Goal: Task Accomplishment & Management: Manage account settings

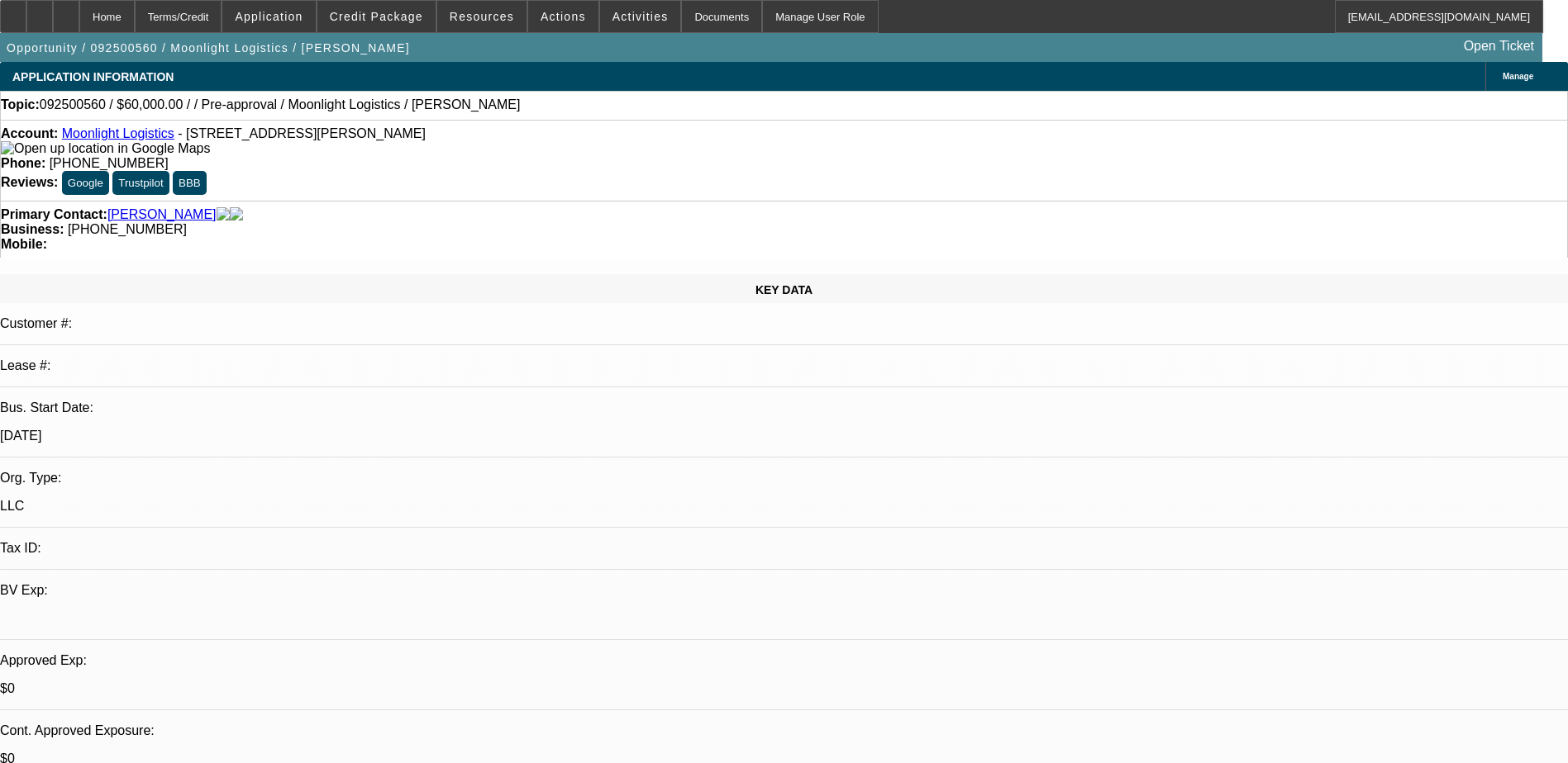
select select "0"
select select "2"
select select "0.1"
select select "4"
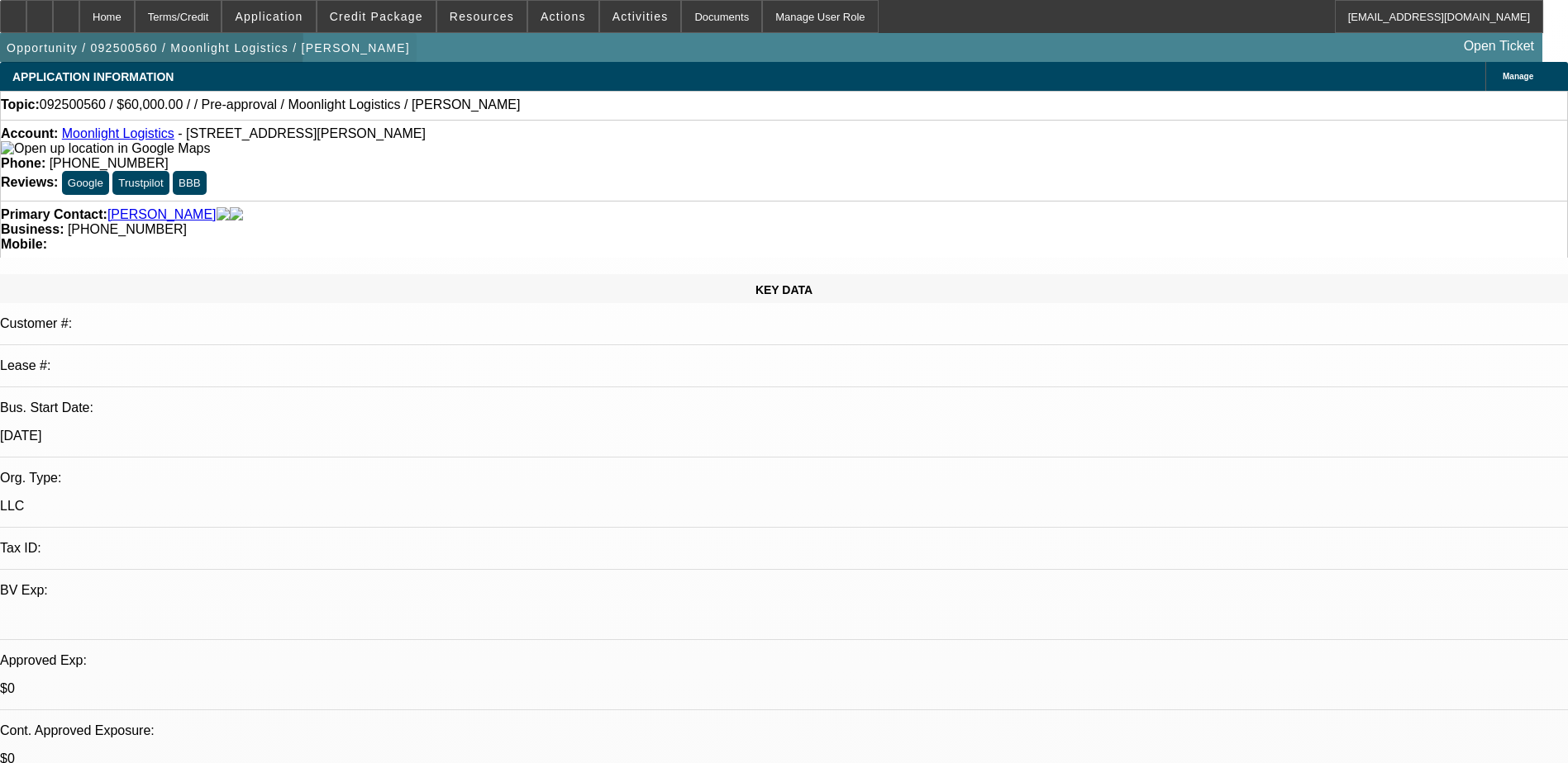
drag, startPoint x: 84, startPoint y: 49, endPoint x: 99, endPoint y: 49, distance: 15.0
click at [99, 49] on span "Opportunity / 092500560 / Moonlight Logistics / Santiful, Alex" at bounding box center [208, 47] width 403 height 13
drag, startPoint x: 56, startPoint y: 108, endPoint x: 109, endPoint y: 109, distance: 53.0
click at [109, 109] on div "Topic: 092500560 / $60,000.00 / / Pre-approval / Moonlight Logistics / Santiful…" at bounding box center [784, 104] width 1566 height 15
copy div "092500560"
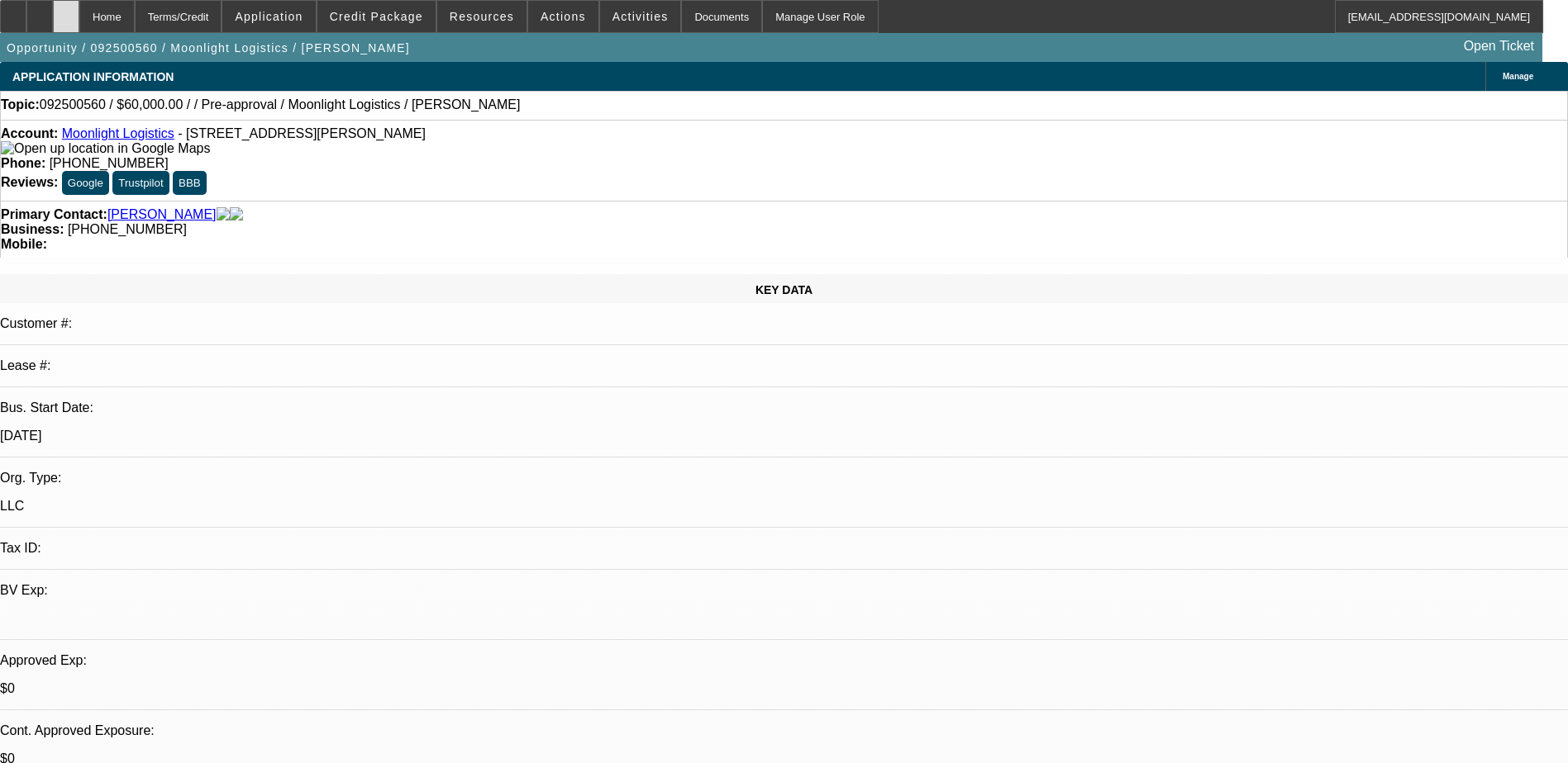
click at [80, 26] on div at bounding box center [66, 16] width 27 height 33
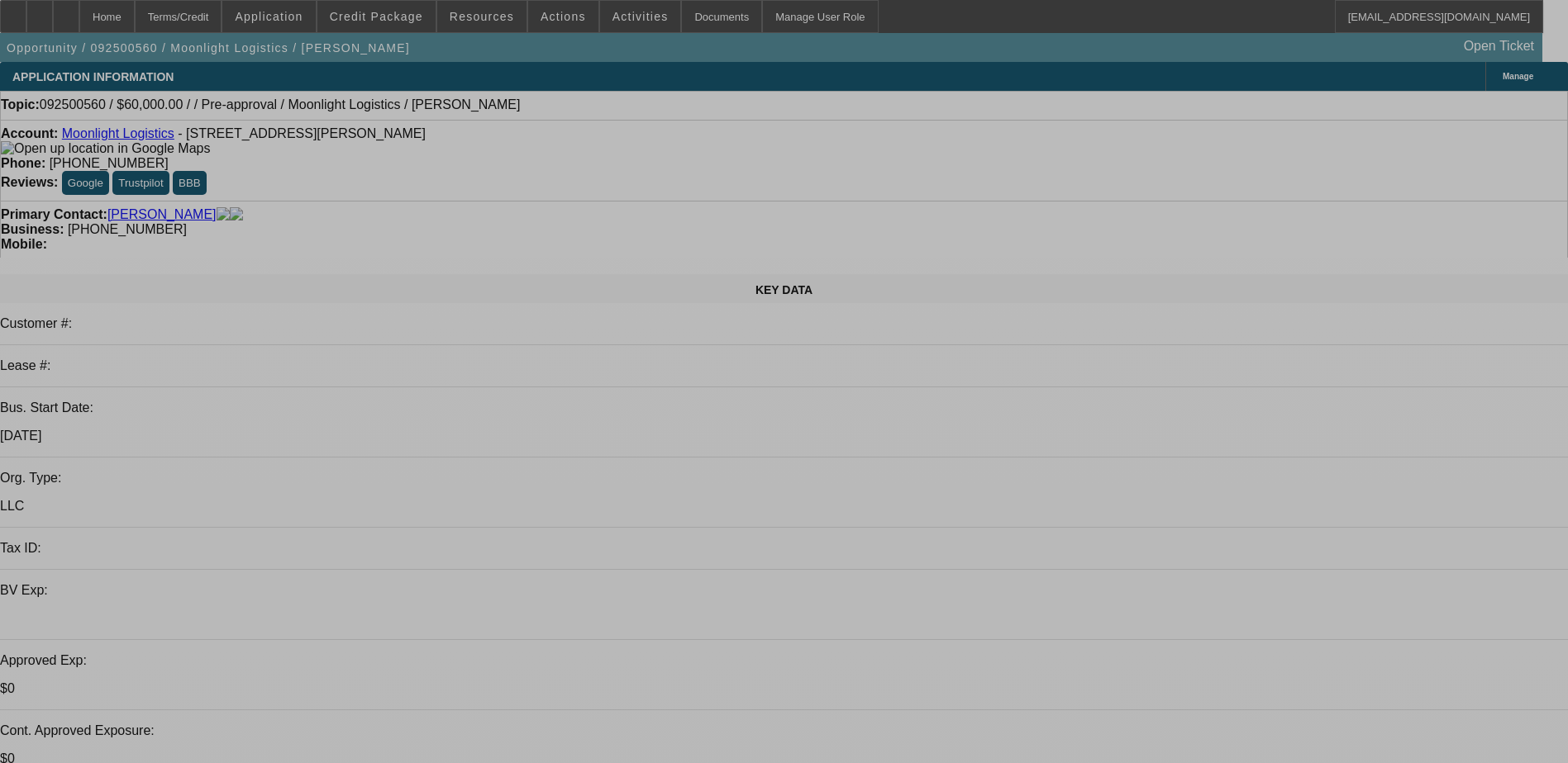
select select "0"
select select "2"
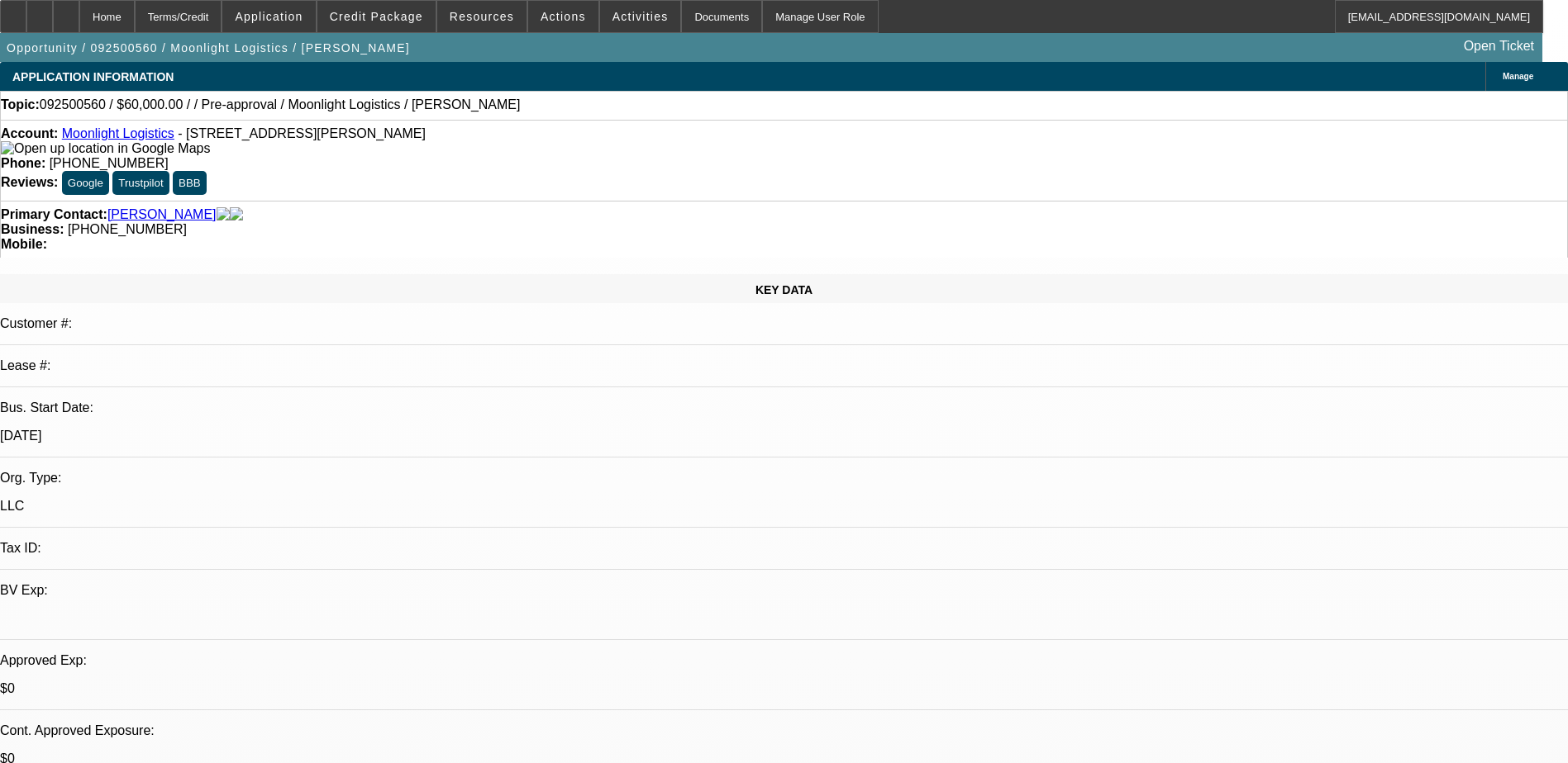
select select "0.1"
select select "4"
select select "0"
select select "2"
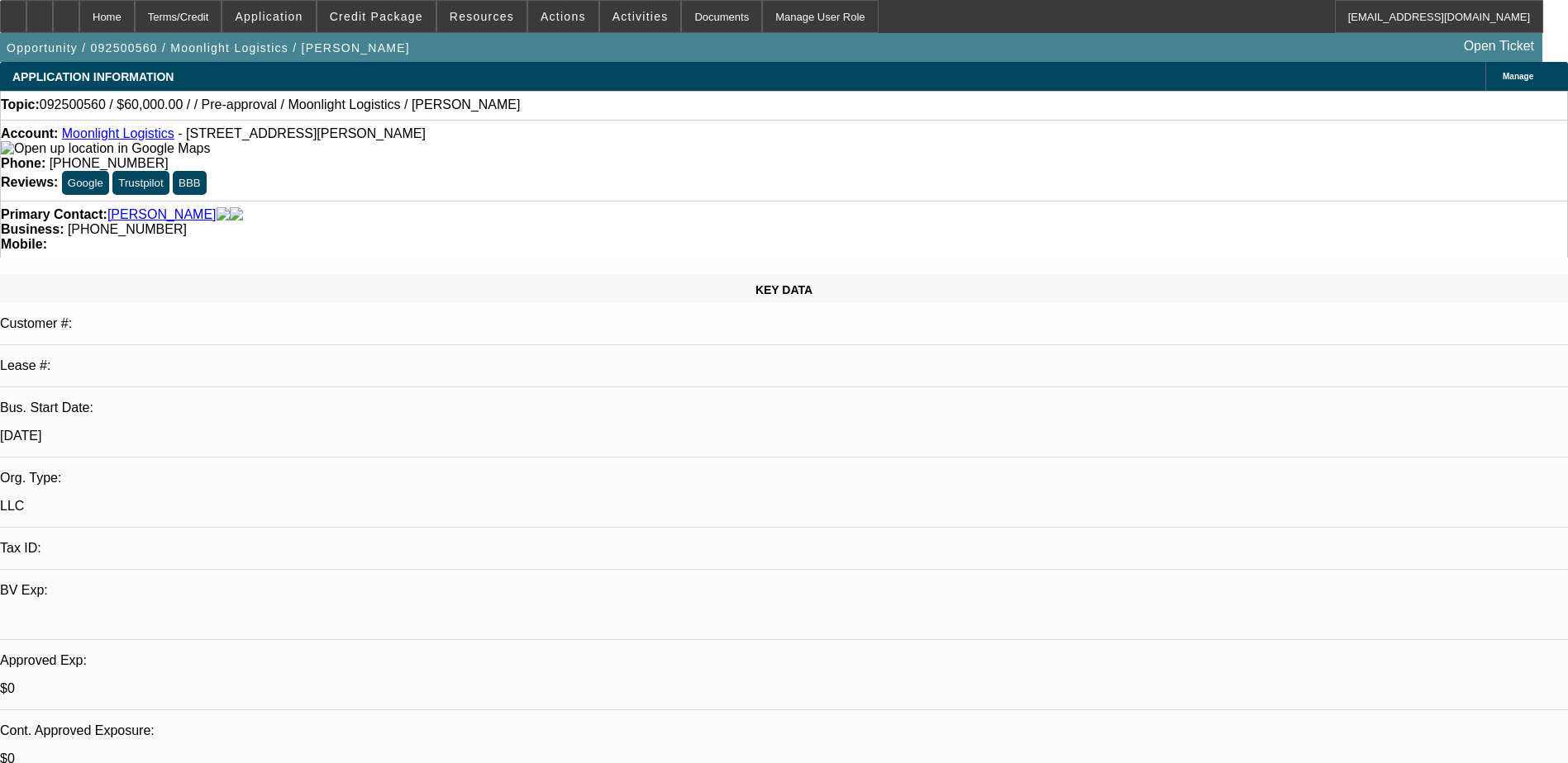
select select "0.1"
select select "4"
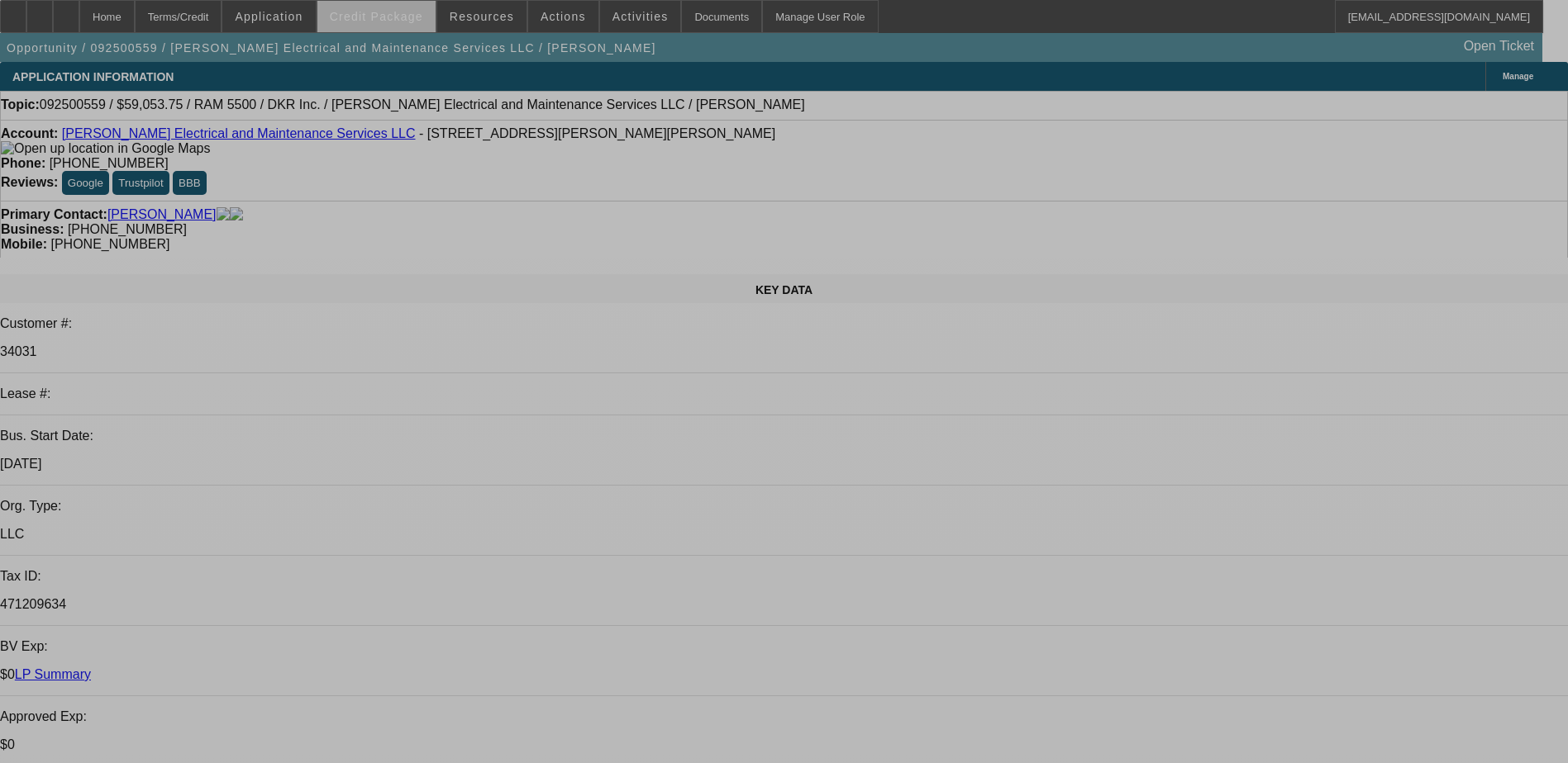
select select "0.1"
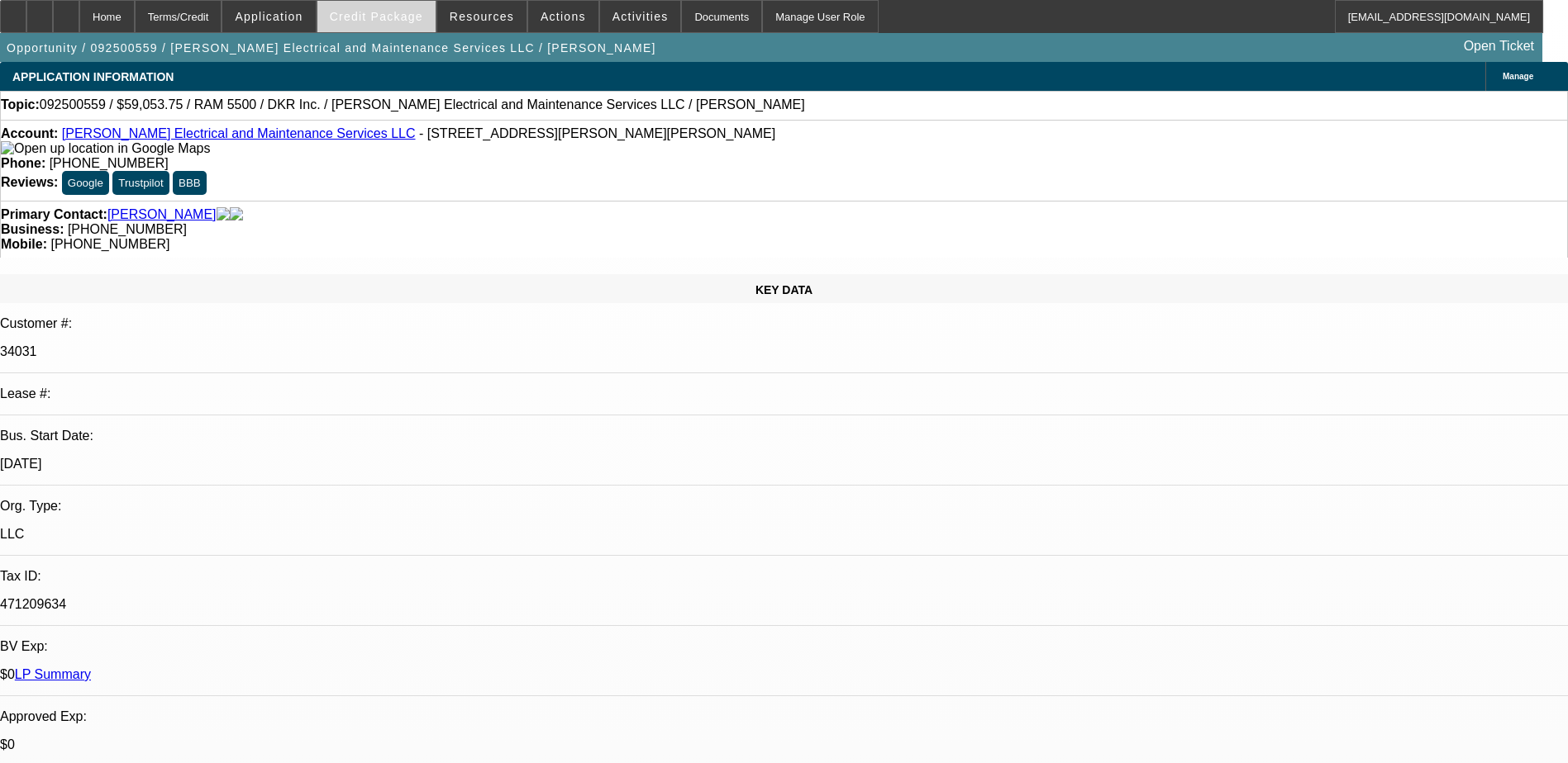
select select "2"
select select "0"
select select "6"
click at [397, 20] on span "Credit Package" at bounding box center [376, 16] width 93 height 13
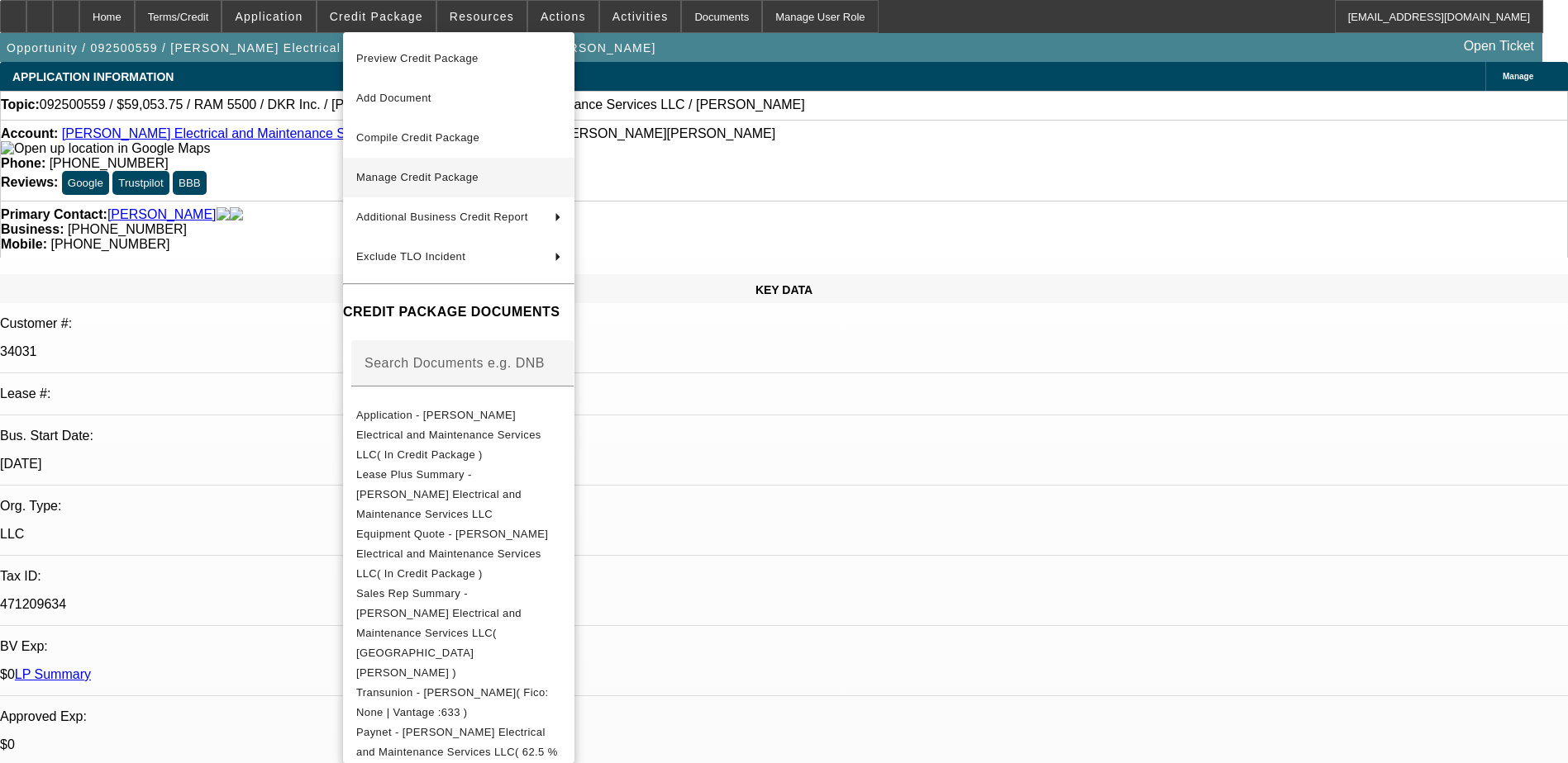
click at [437, 174] on span "Manage Credit Package" at bounding box center [417, 177] width 122 height 12
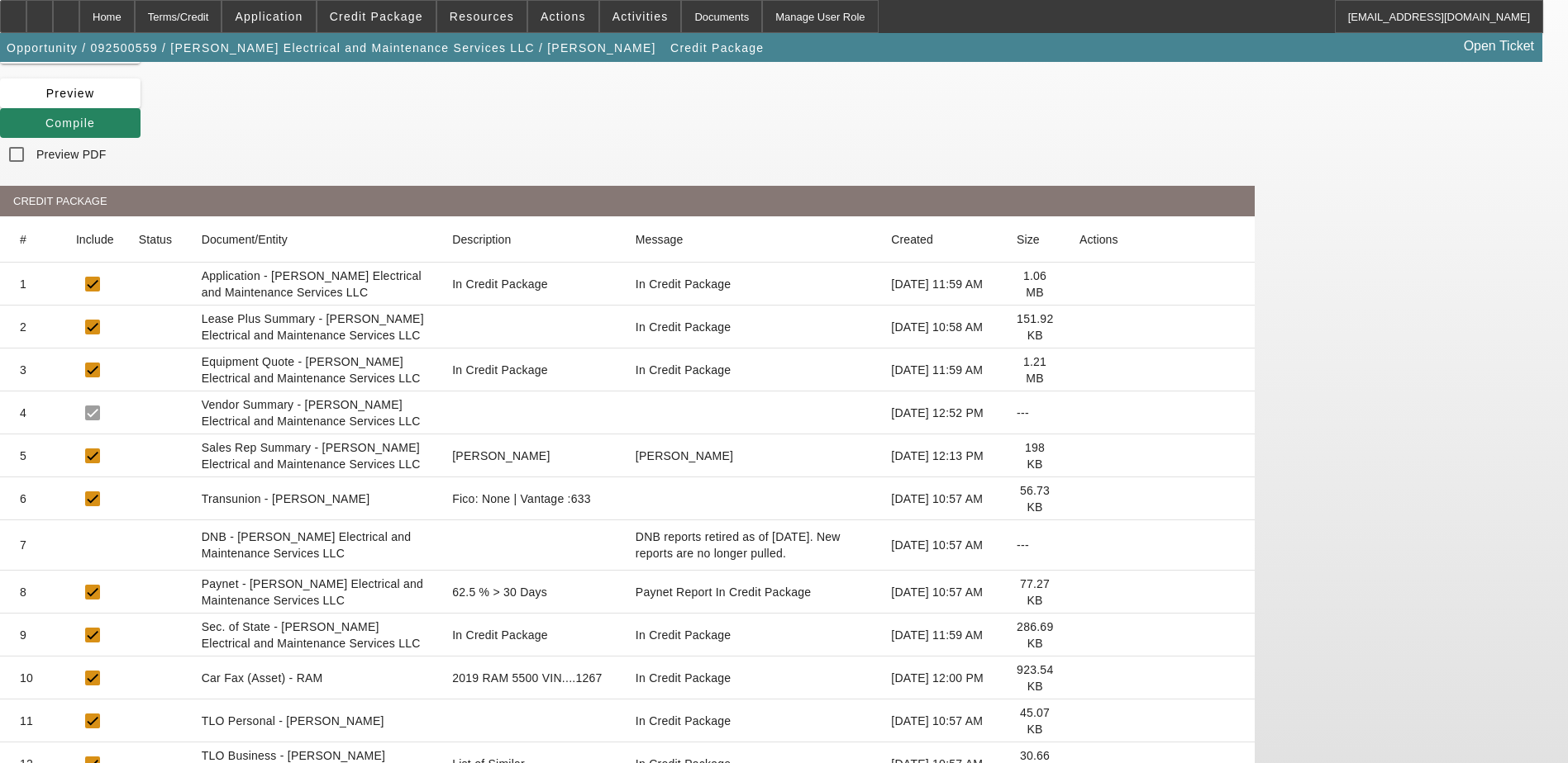
scroll to position [83, 0]
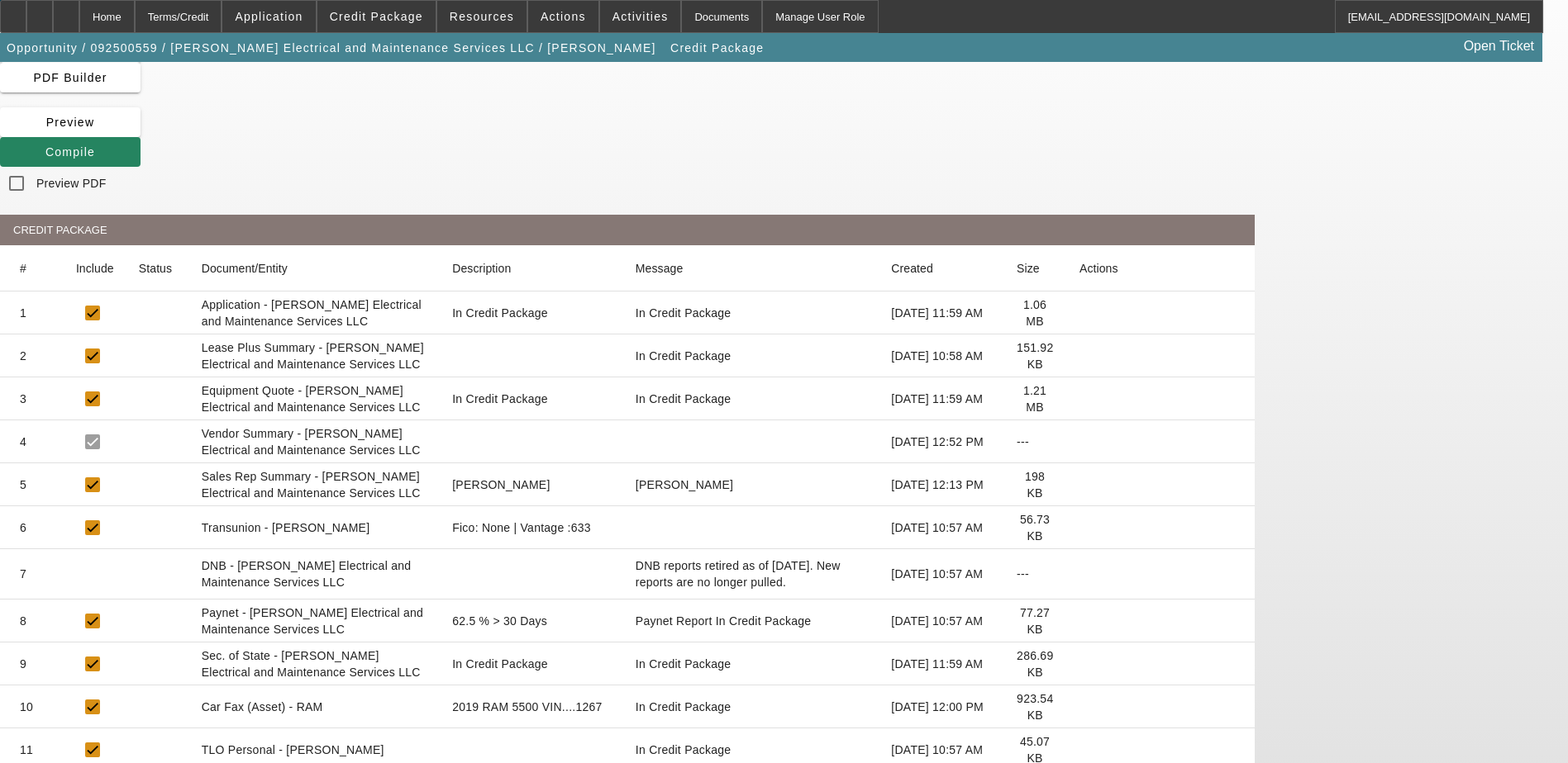
click at [1079, 313] on icon at bounding box center [1079, 313] width 0 height 0
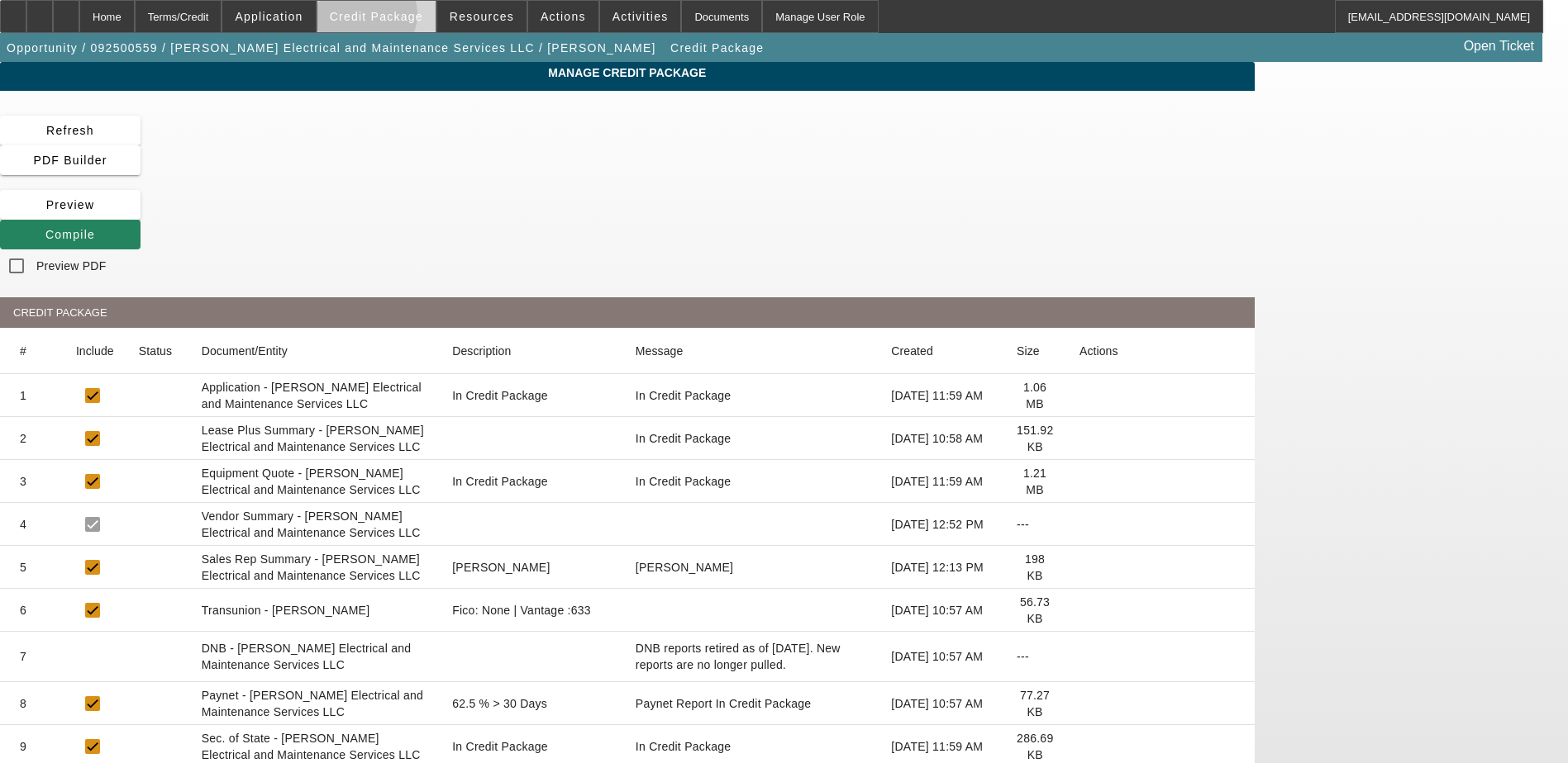
click at [391, 18] on span "Credit Package" at bounding box center [376, 16] width 93 height 13
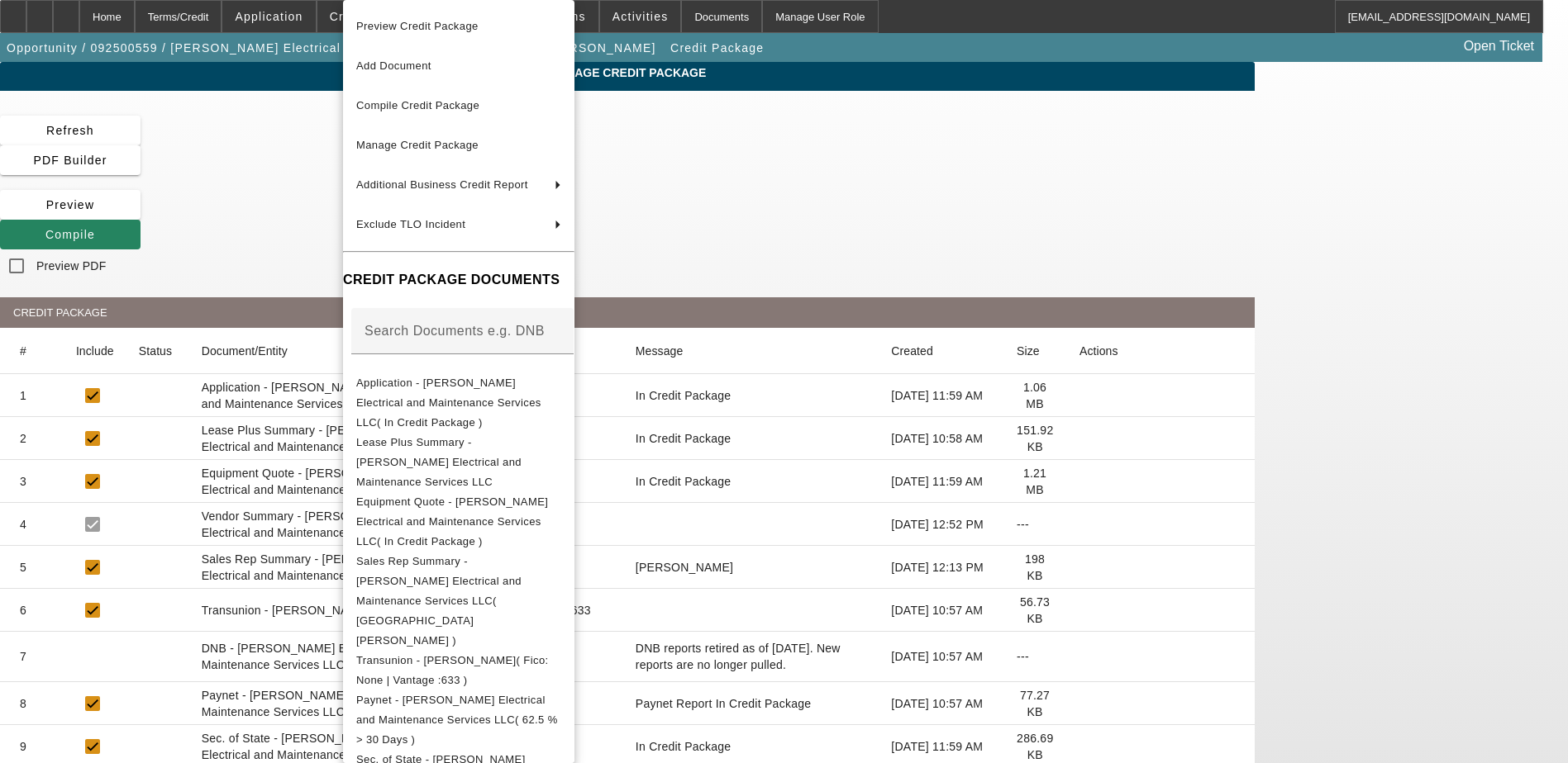
click at [105, 130] on div at bounding box center [784, 382] width 1568 height 763
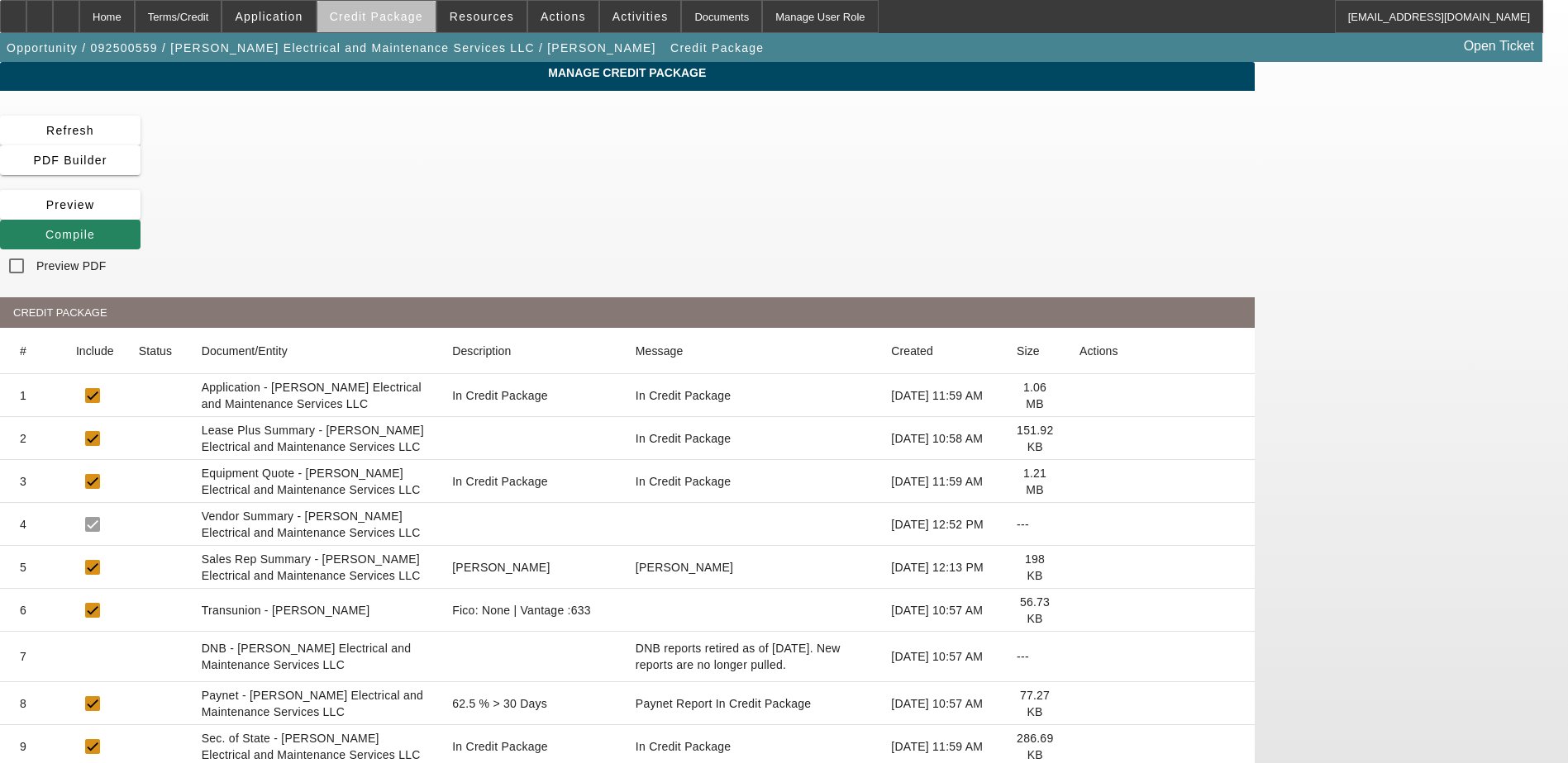
click at [405, 21] on span "Credit Package" at bounding box center [376, 16] width 93 height 13
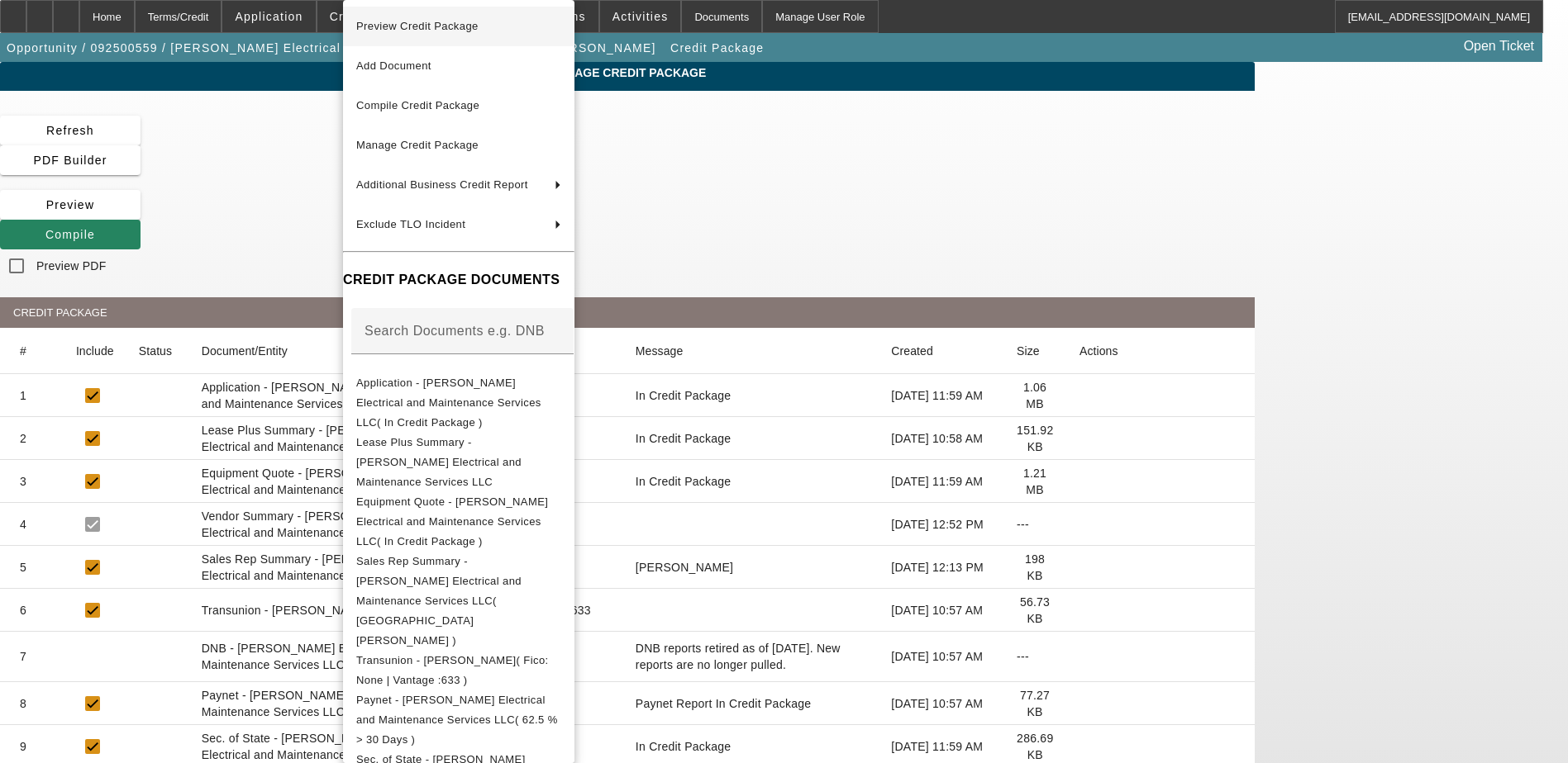
click at [428, 25] on span "Preview Credit Package" at bounding box center [417, 26] width 122 height 12
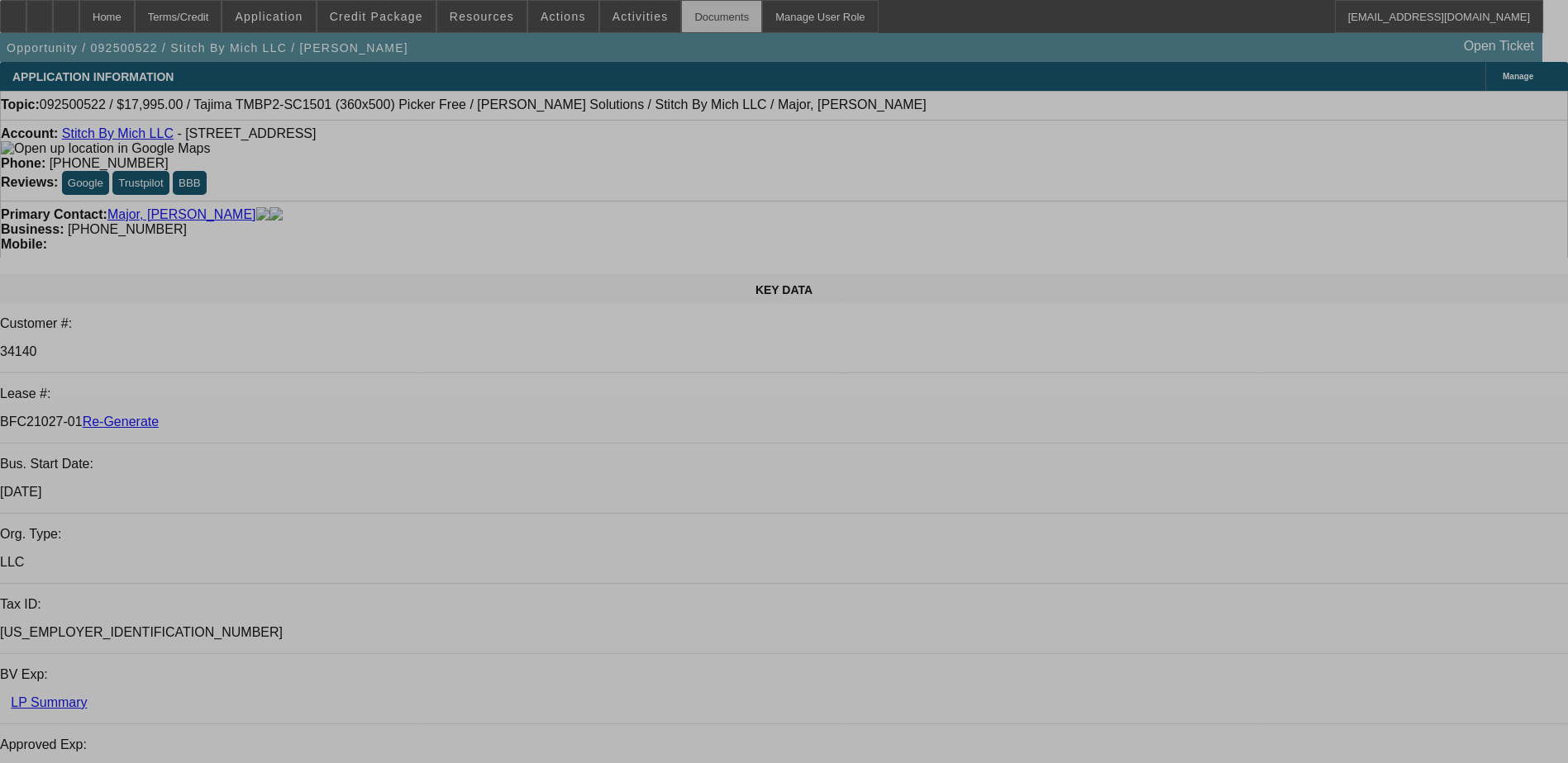
select select "0"
select select "2"
select select "0.1"
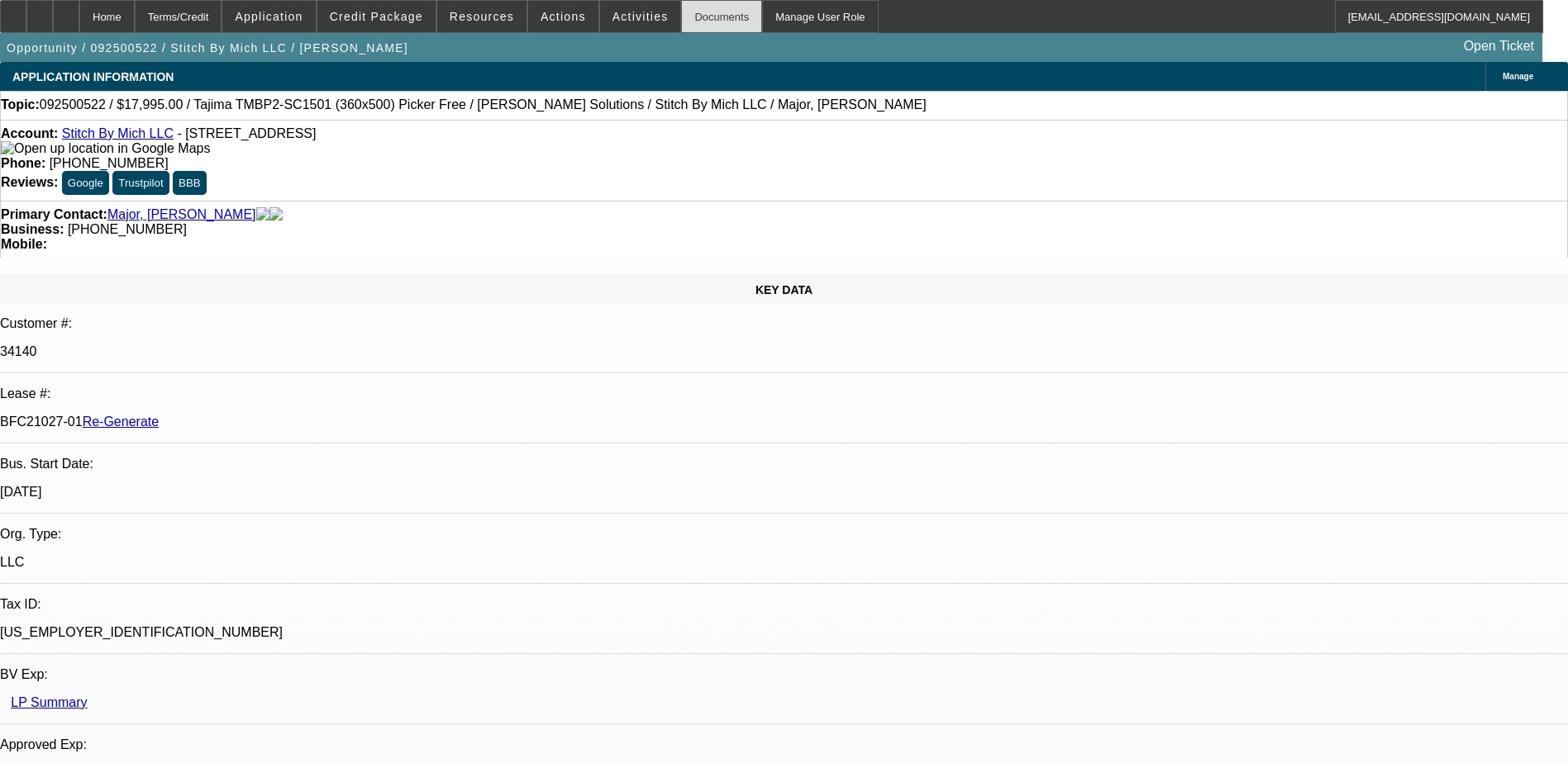
select select "0"
select select "2"
select select "0"
select select "2"
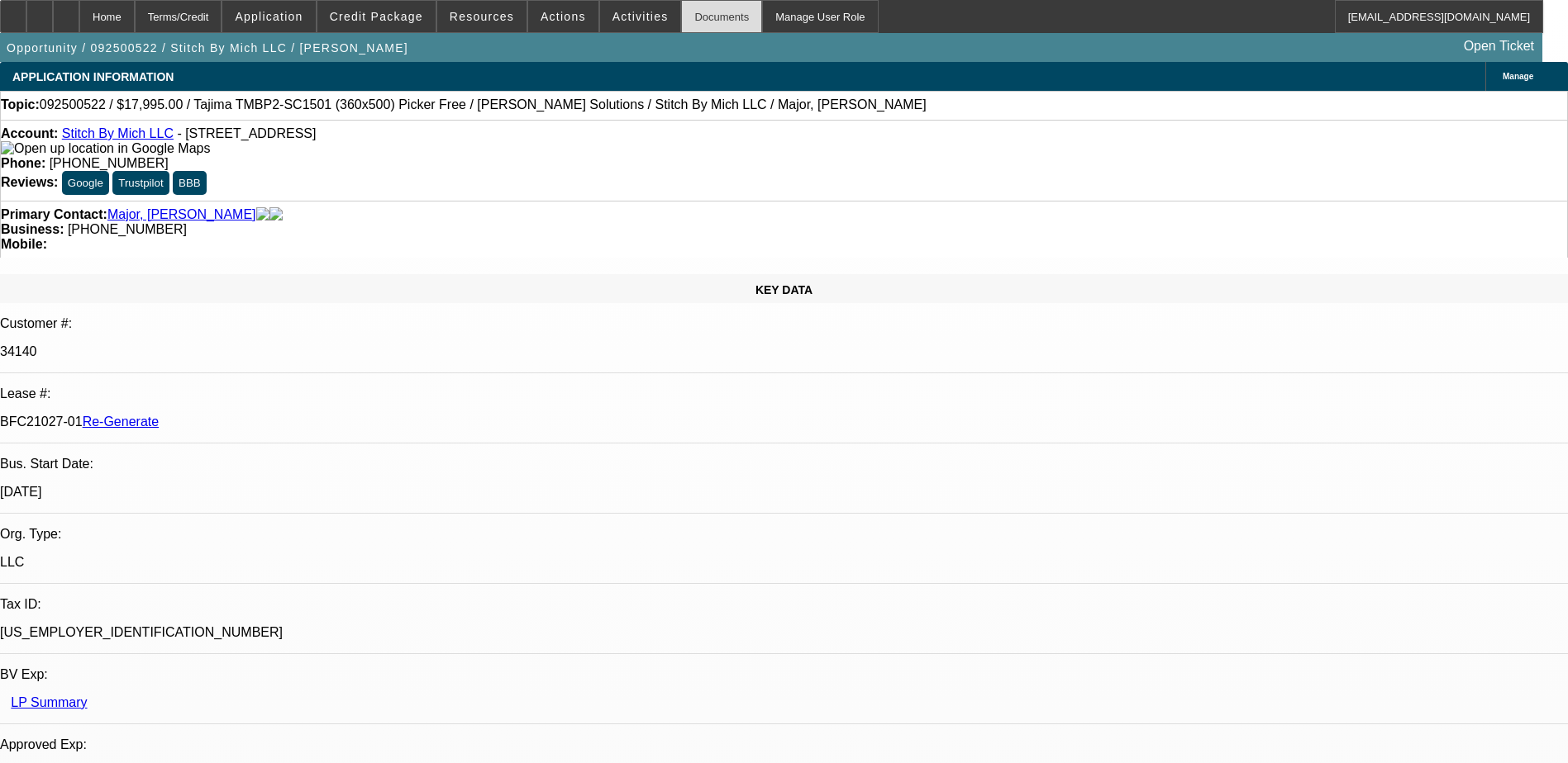
select select "0"
select select "2"
select select "0.1"
select select "1"
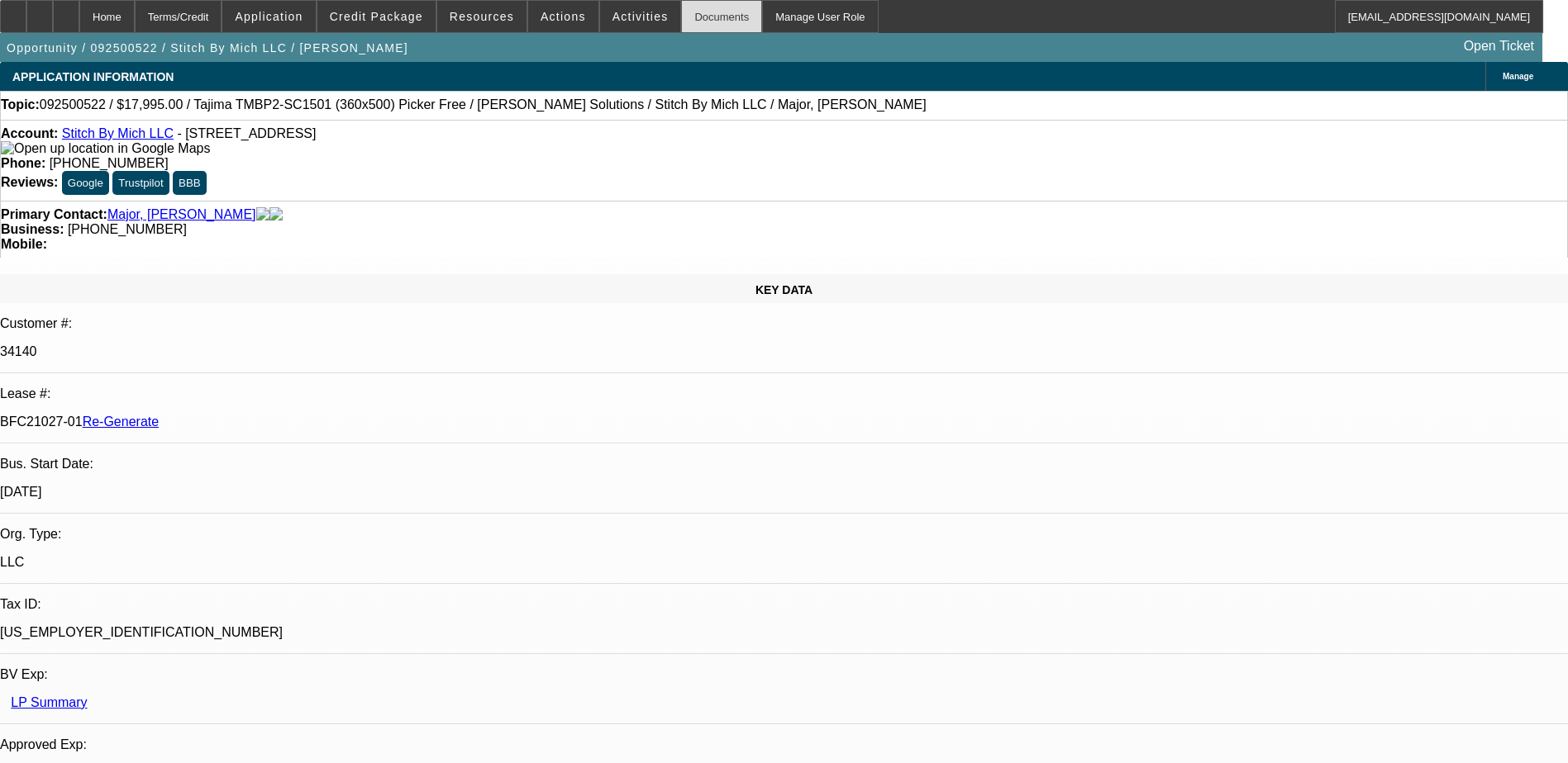
select select "2"
select select "4"
select select "1"
select select "2"
select select "6"
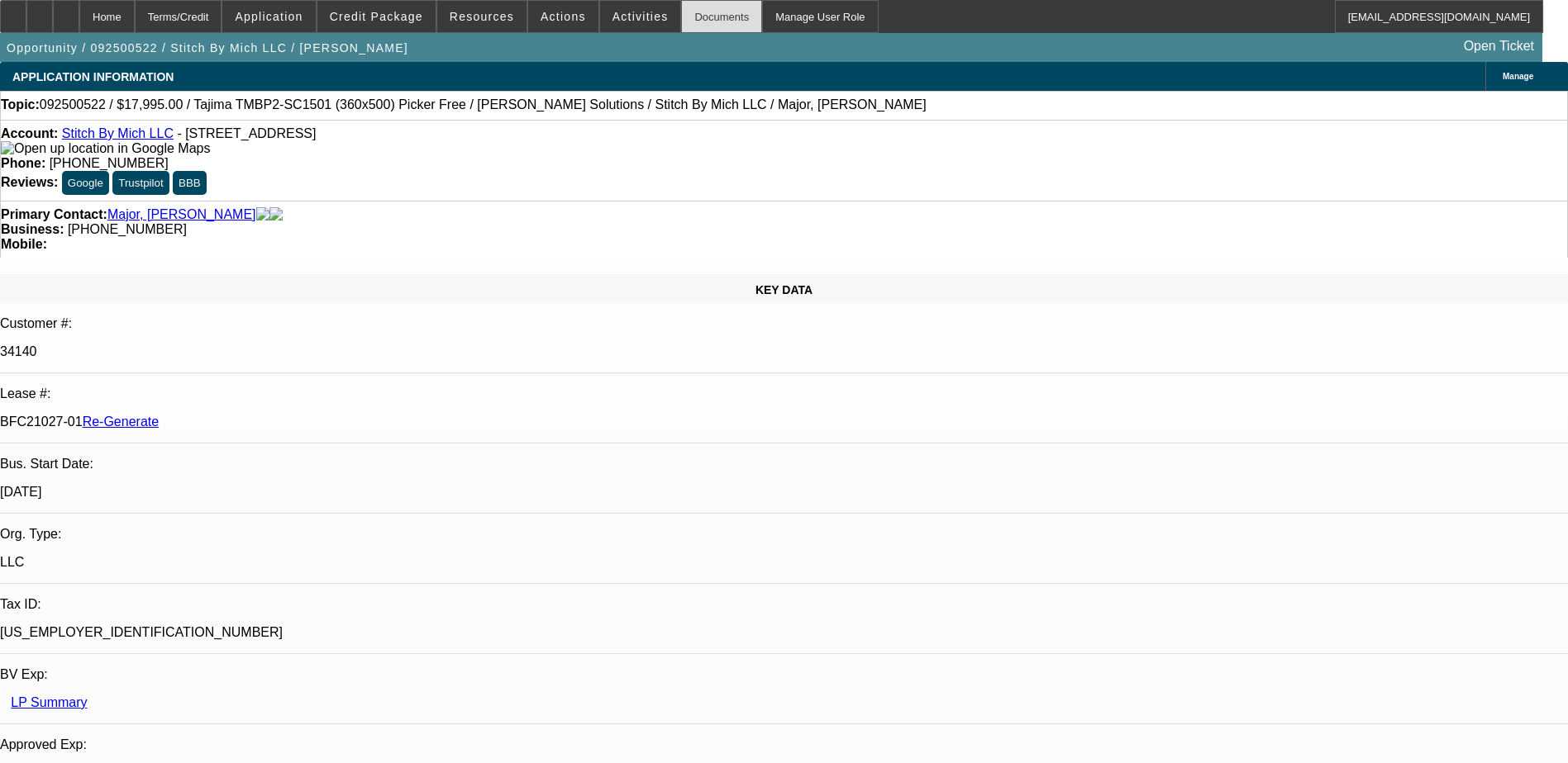
select select "1"
select select "2"
select select "6"
select select "1"
select select "2"
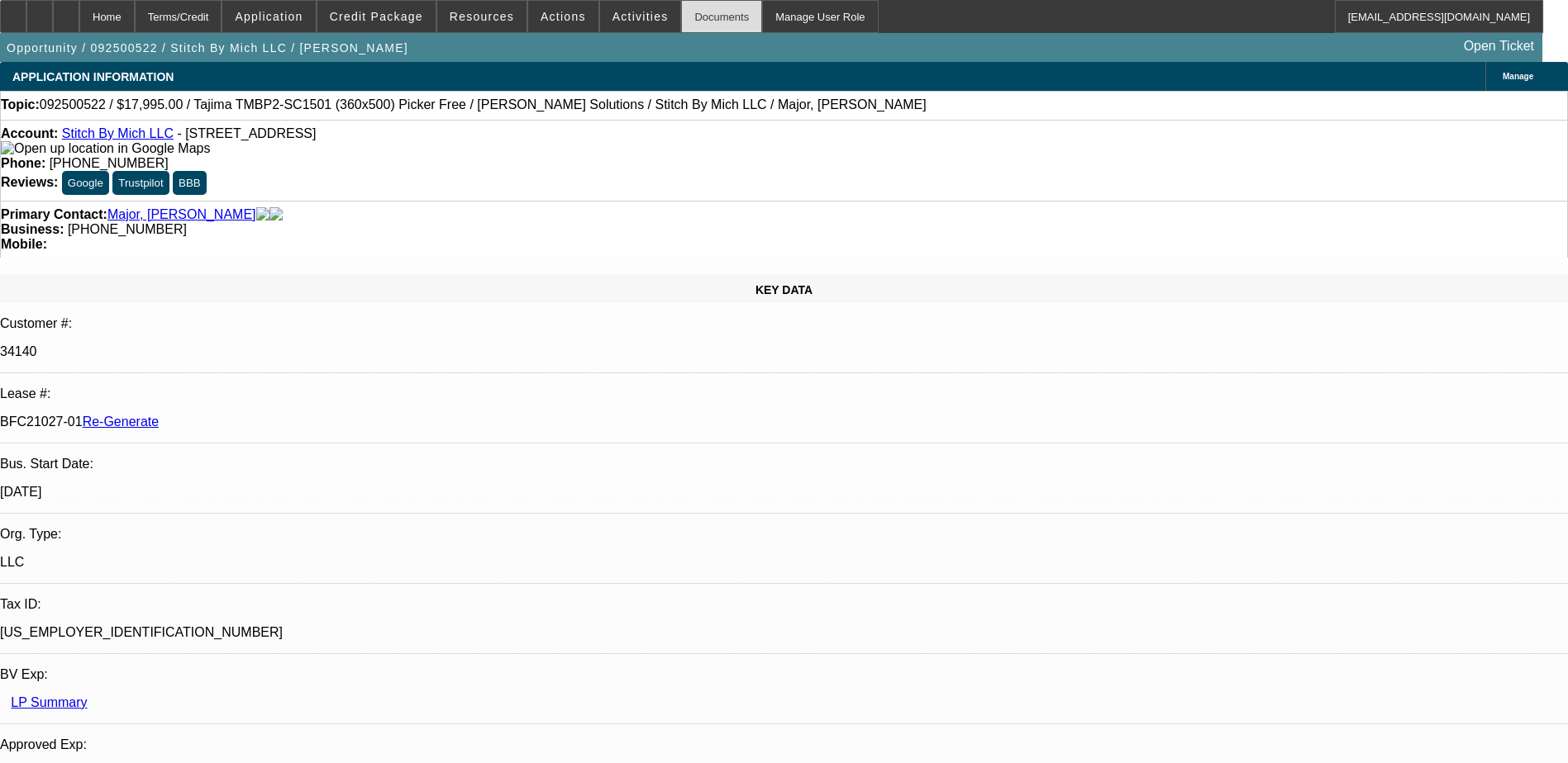
select select "4"
click at [690, 18] on div "Documents" at bounding box center [722, 16] width 81 height 33
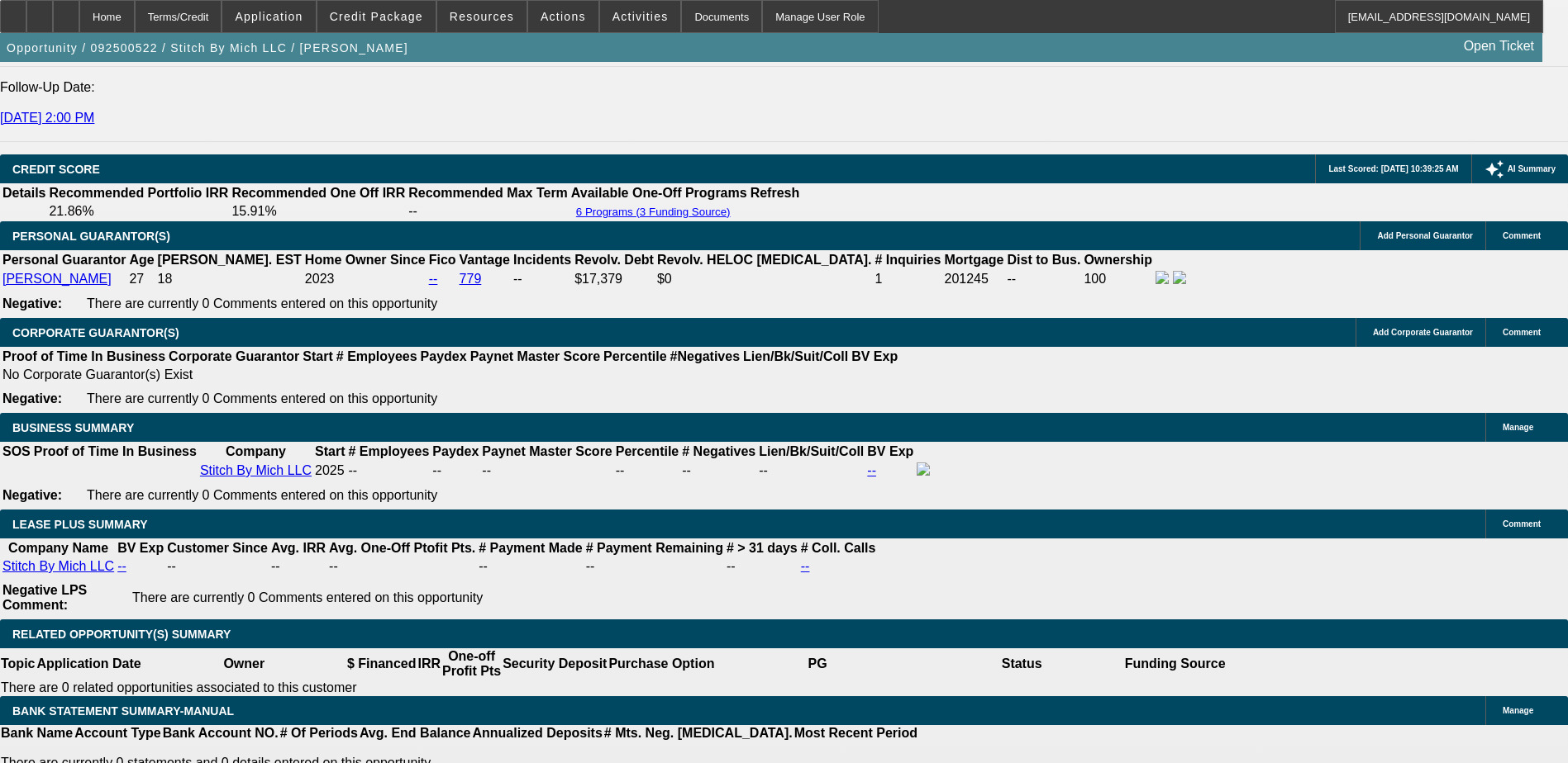
scroll to position [2478, 0]
